Goal: Transaction & Acquisition: Subscribe to service/newsletter

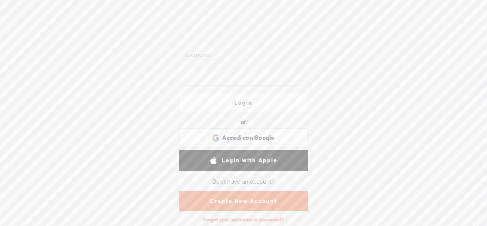
scroll to position [21, 0]
click at [249, 196] on link "Create New Account" at bounding box center [243, 200] width 129 height 20
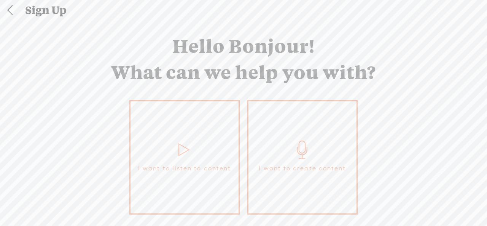
scroll to position [43, 0]
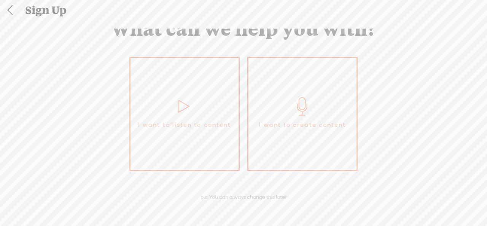
click at [214, 131] on link "I want to listen to content" at bounding box center [184, 114] width 110 height 114
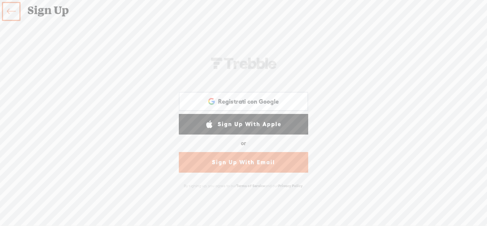
click at [222, 171] on link "Sign Up With Email" at bounding box center [243, 162] width 129 height 21
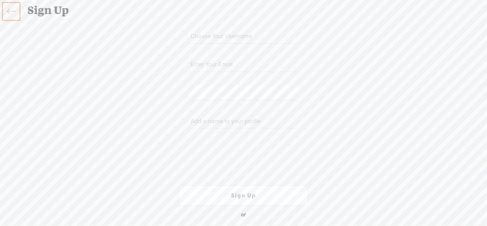
click at [212, 65] on input "email" at bounding box center [243, 64] width 108 height 15
type input "[EMAIL_ADDRESS][DOMAIN_NAME]"
